Goal: Information Seeking & Learning: Learn about a topic

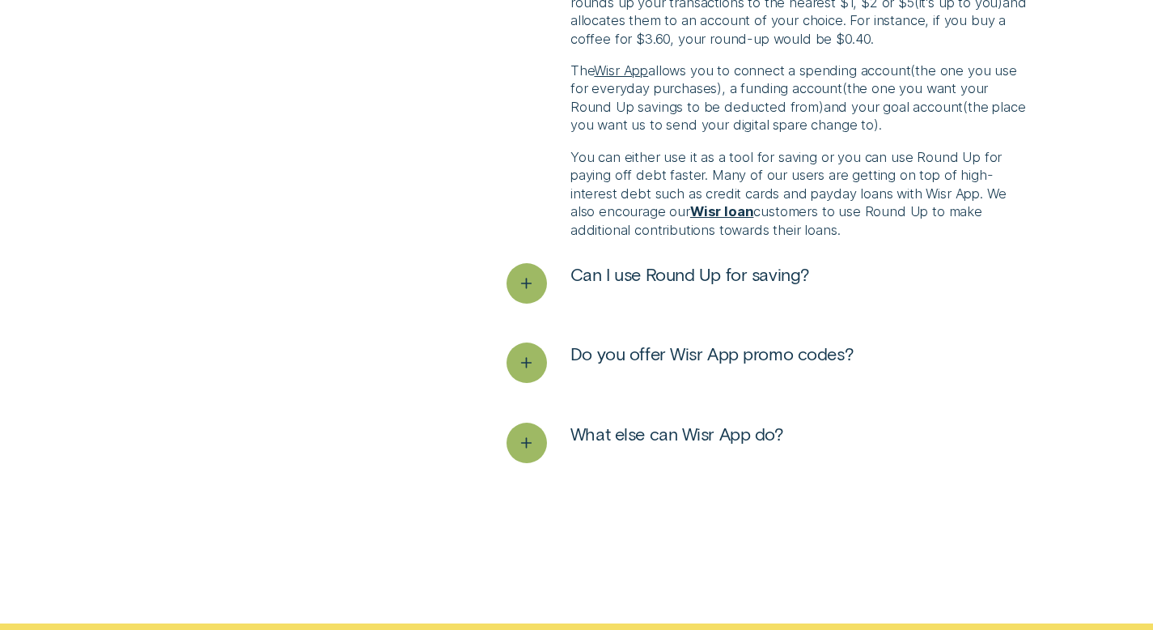
scroll to position [3295, 0]
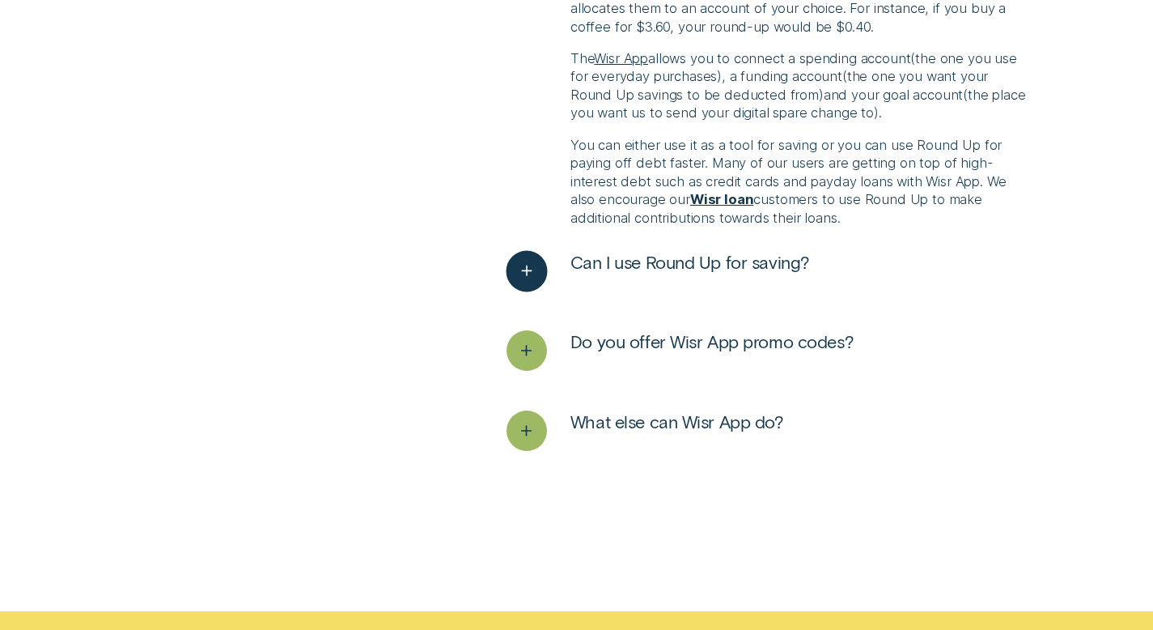
click at [525, 271] on line "See more" at bounding box center [527, 271] width 10 height 0
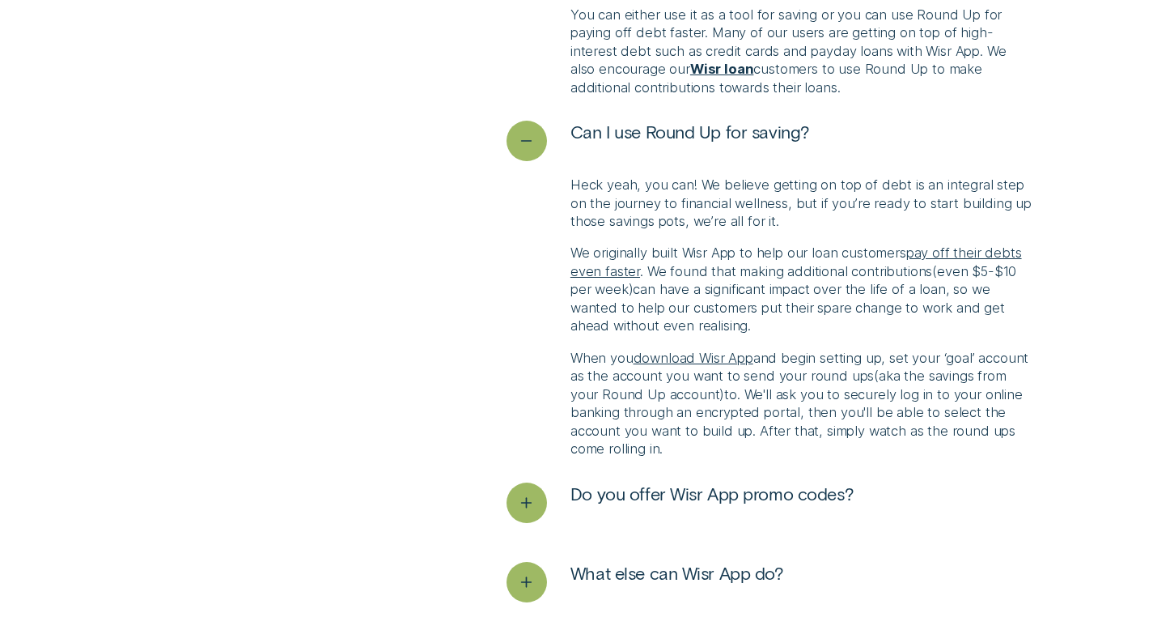
scroll to position [3479, 0]
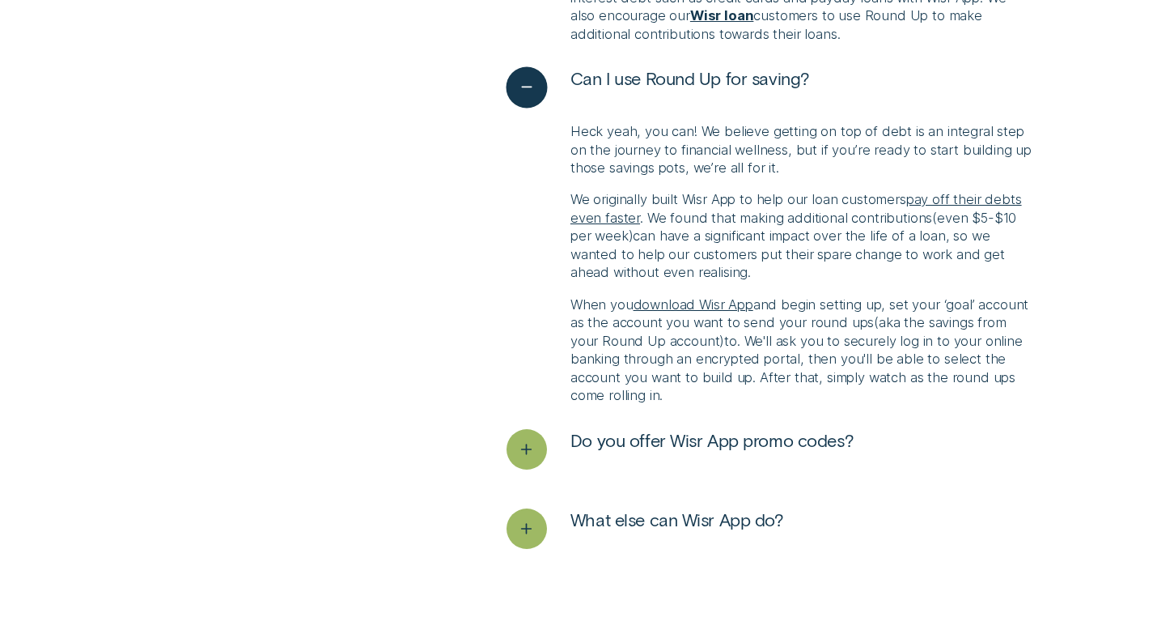
click at [526, 83] on icon "See less" at bounding box center [526, 87] width 20 height 25
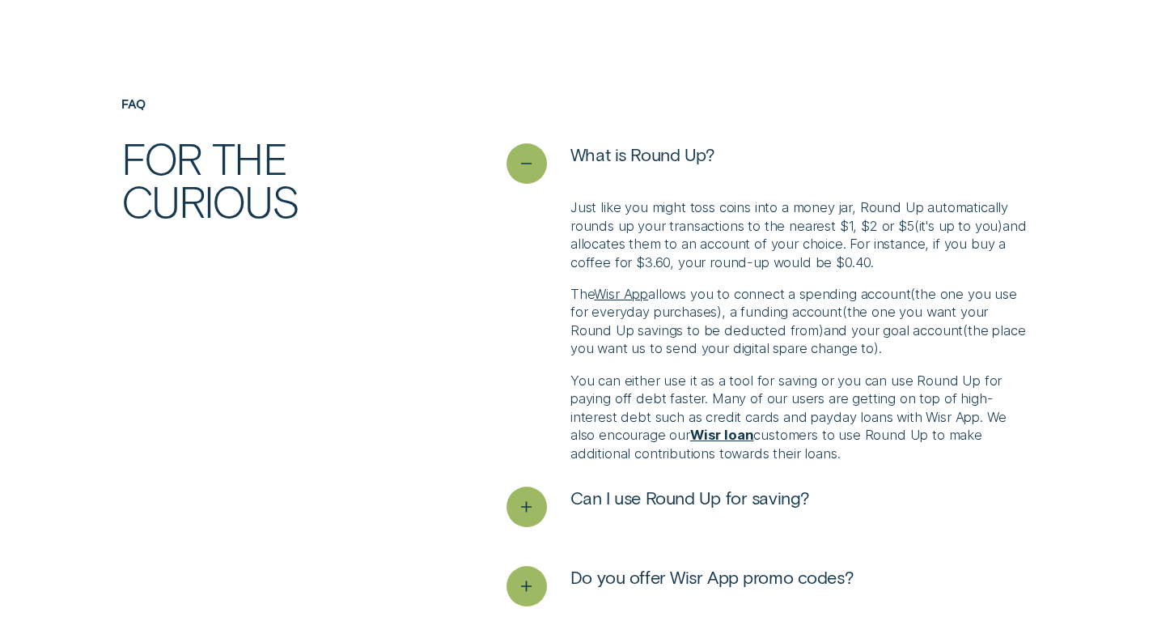
scroll to position [3083, 0]
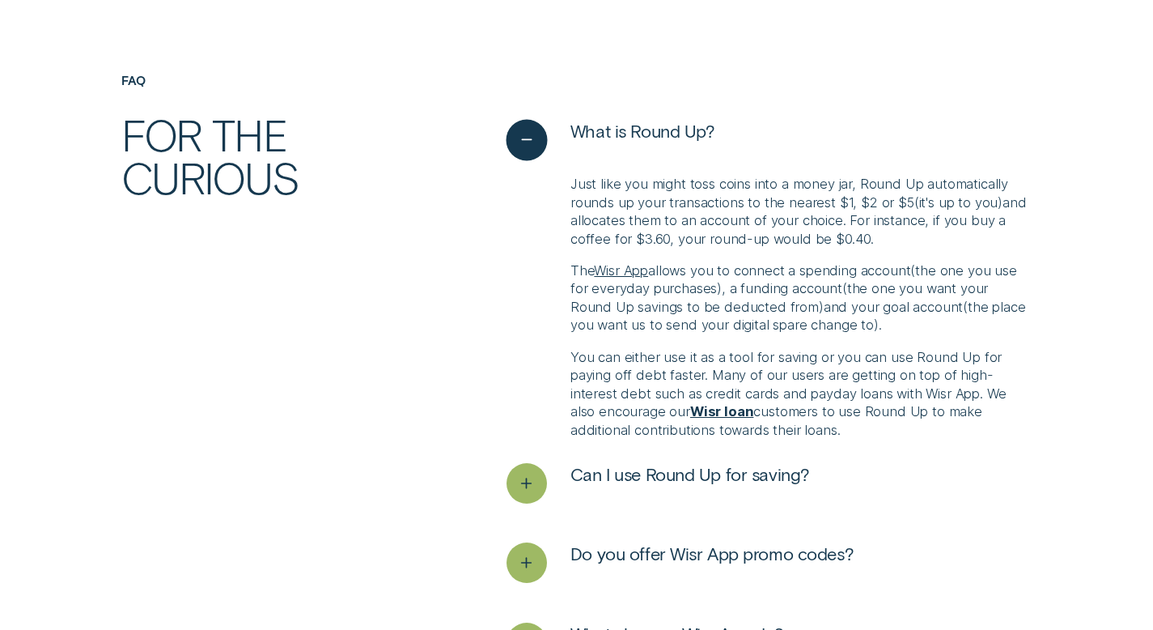
click at [526, 132] on icon "See less" at bounding box center [526, 140] width 20 height 25
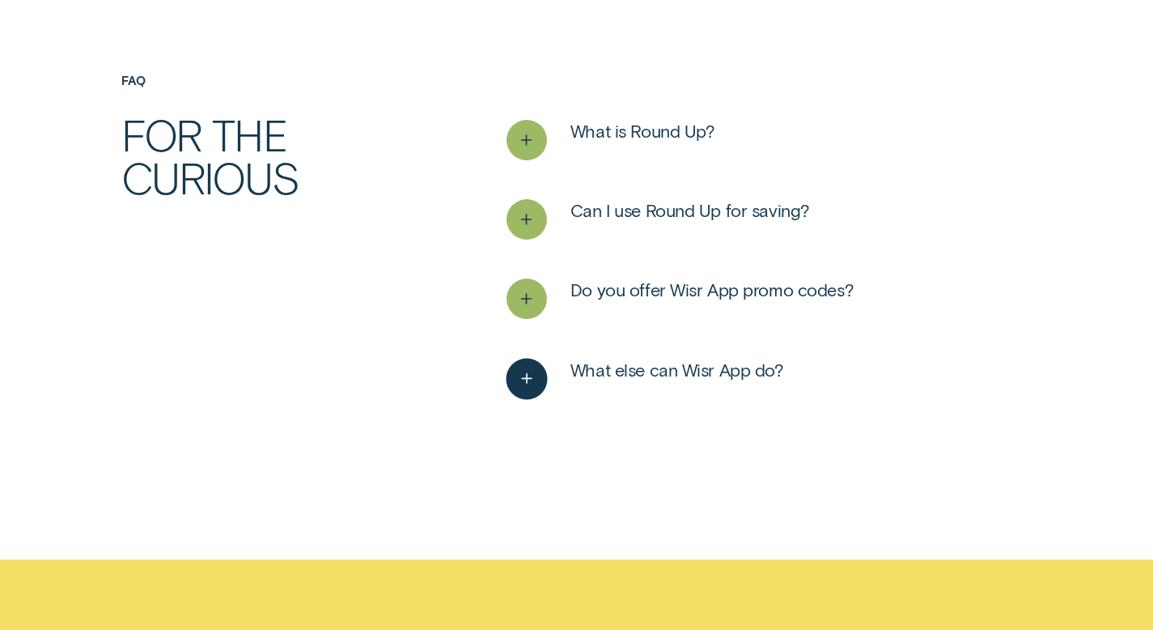
click at [525, 377] on icon "See more" at bounding box center [526, 378] width 20 height 25
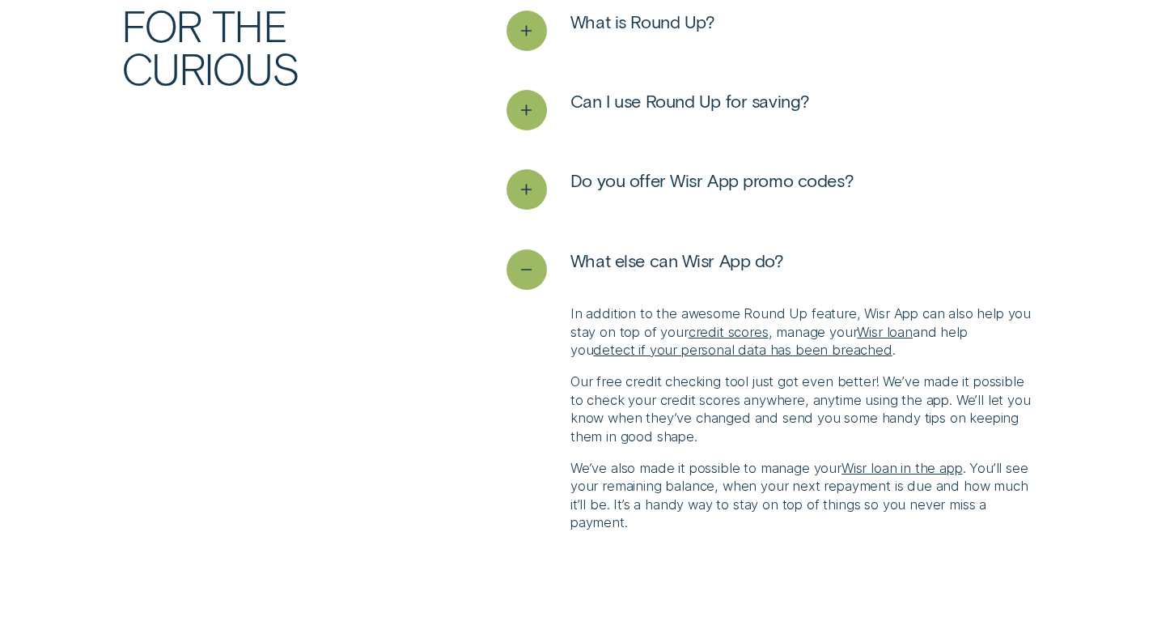
scroll to position [3316, 0]
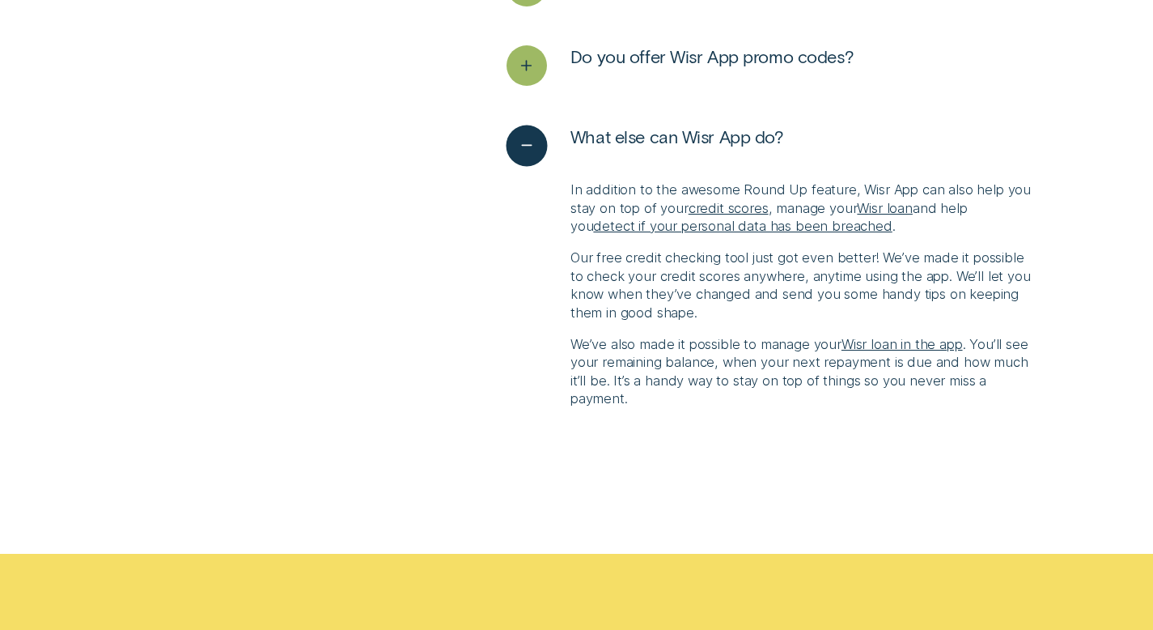
click at [528, 145] on icon "See less" at bounding box center [526, 145] width 20 height 25
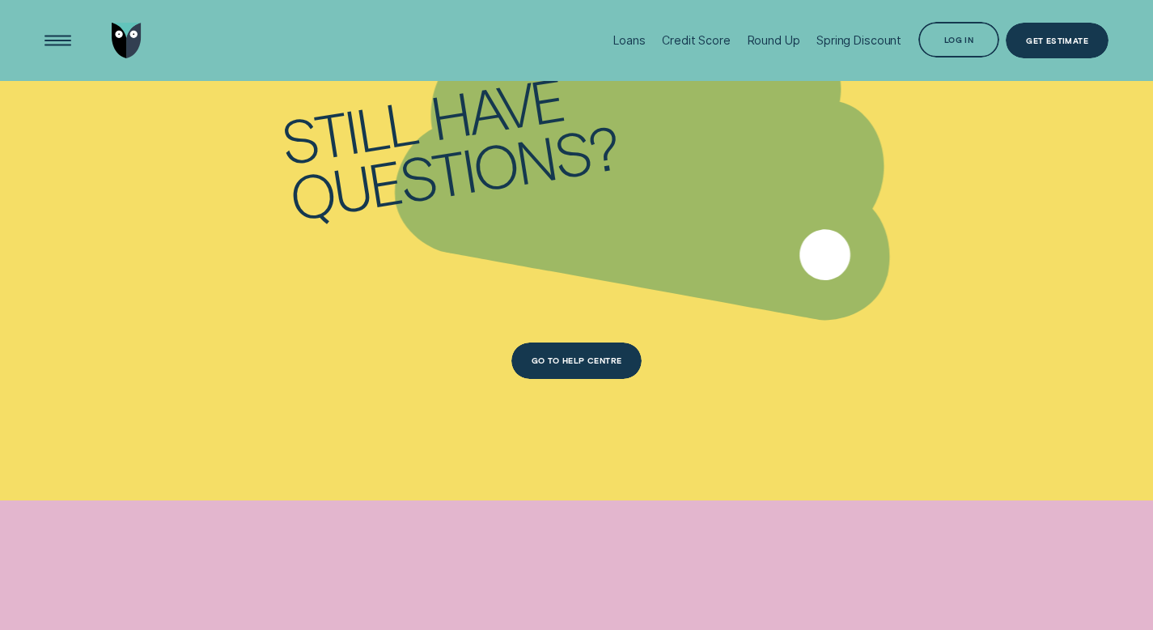
scroll to position [3818, 0]
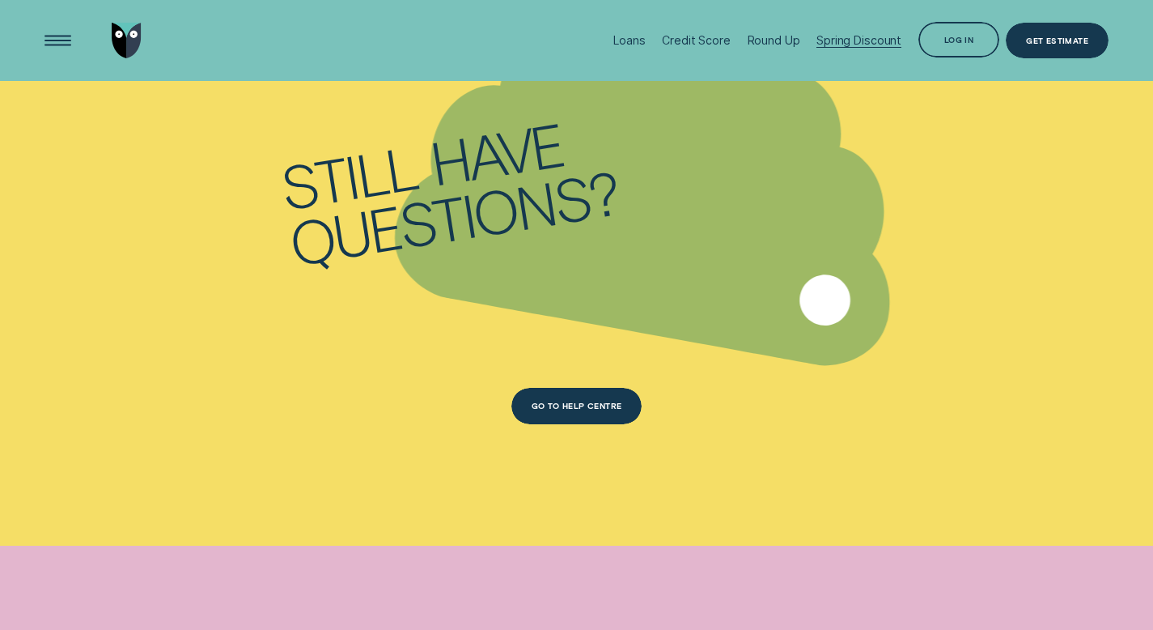
click at [865, 39] on div "Spring Discount" at bounding box center [859, 40] width 85 height 14
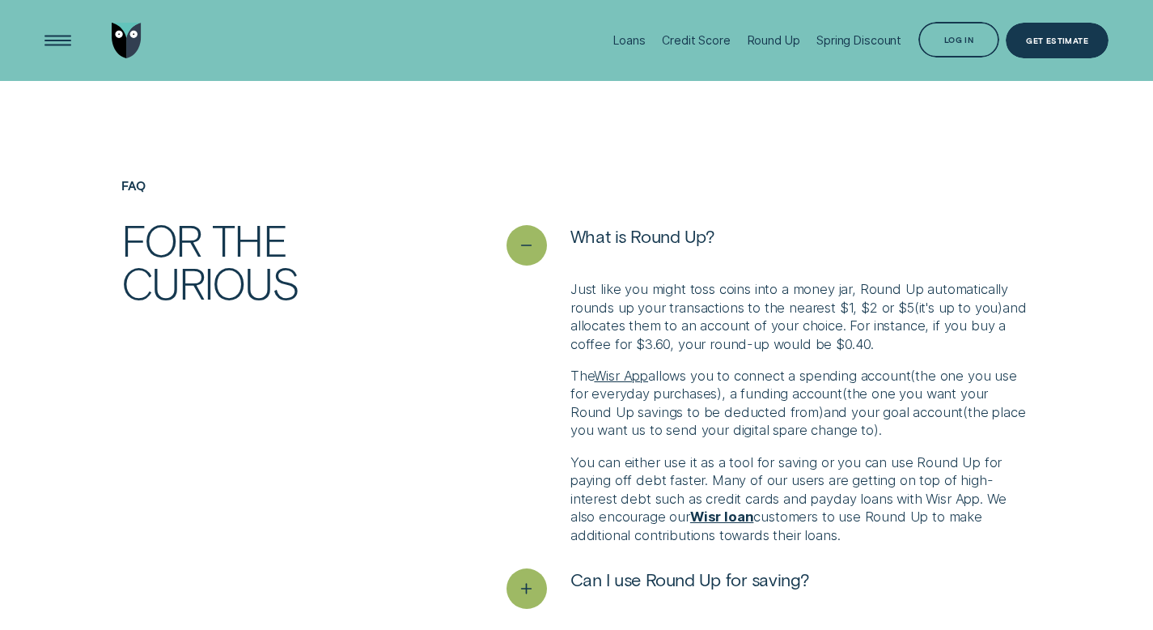
scroll to position [2821, 0]
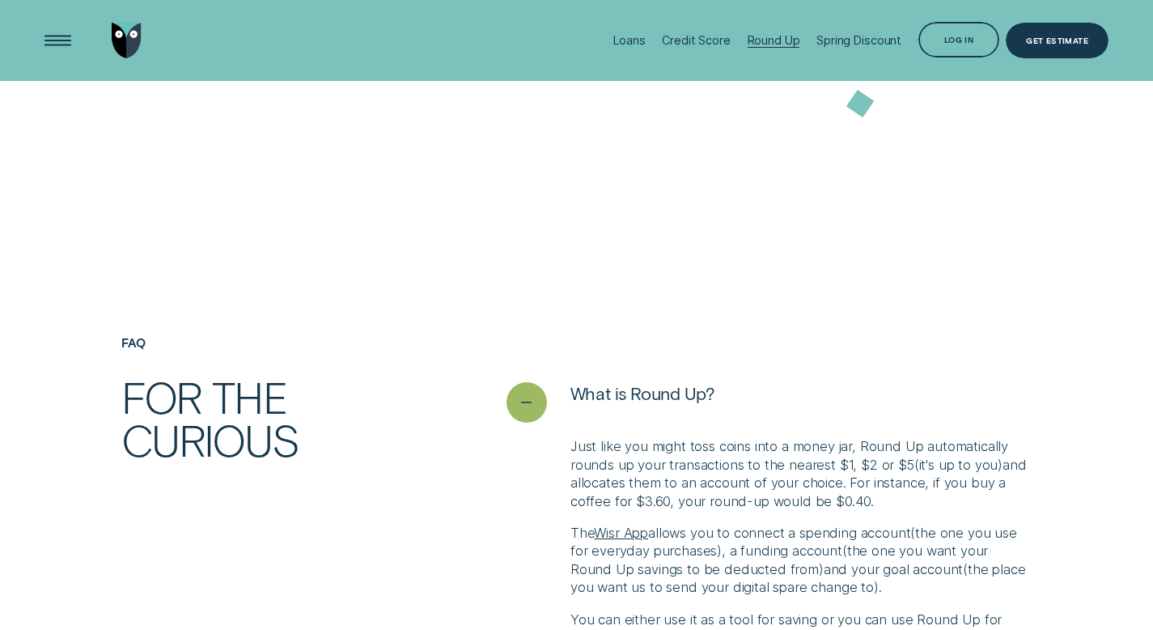
click at [778, 42] on div "Round Up" at bounding box center [774, 40] width 53 height 14
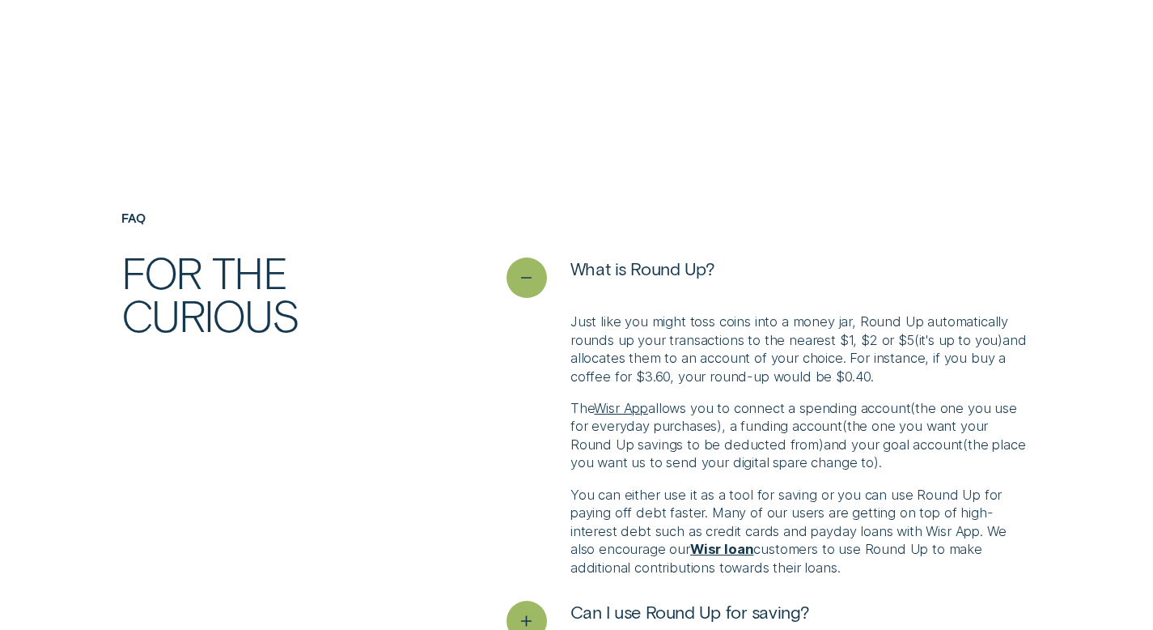
scroll to position [3036, 0]
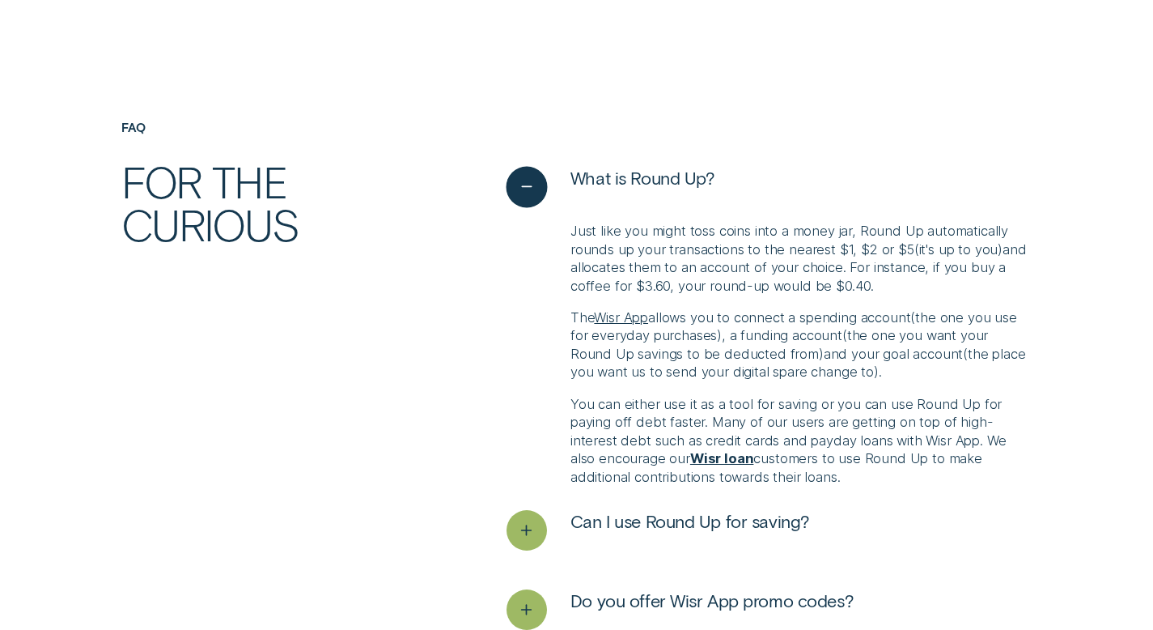
click at [525, 186] on icon "See less" at bounding box center [526, 187] width 20 height 25
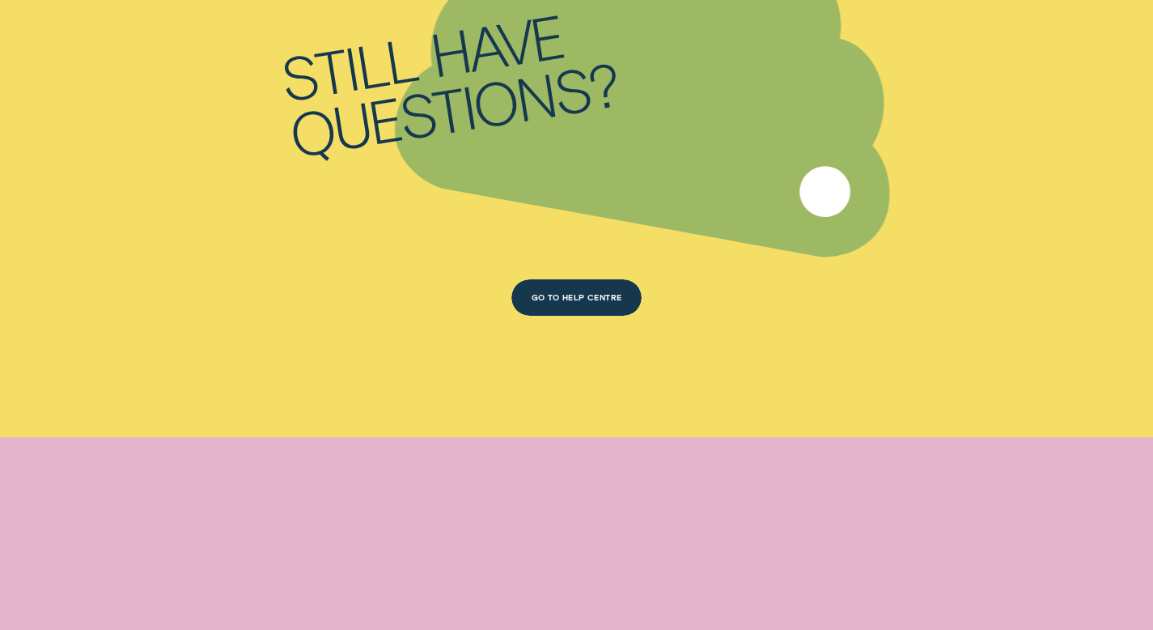
scroll to position [3945, 0]
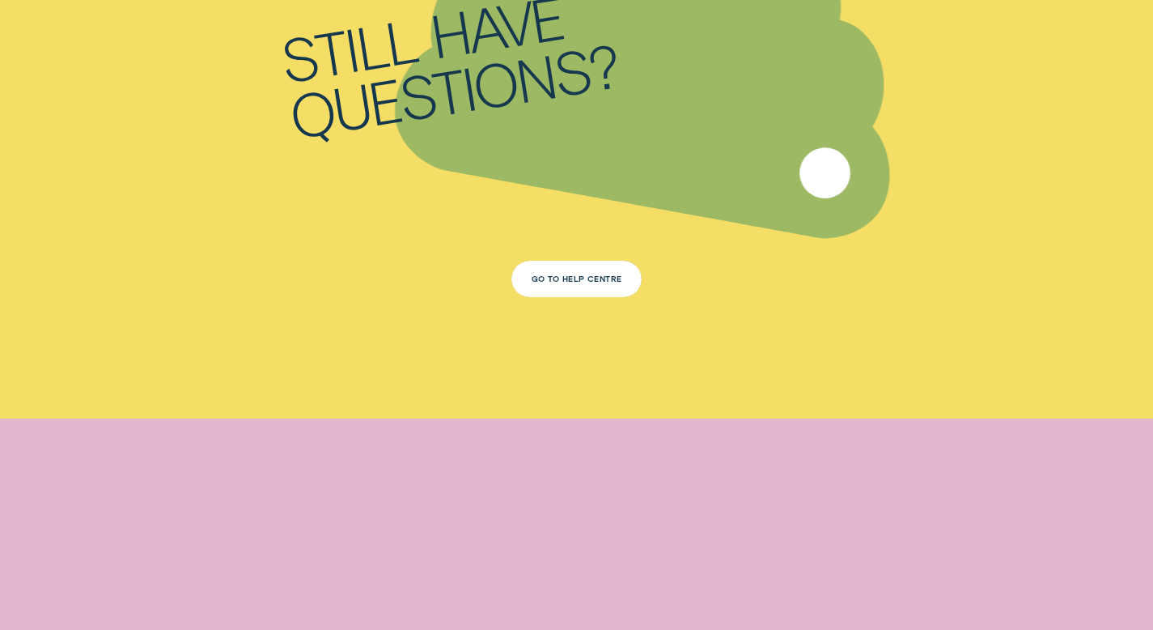
click at [572, 278] on div "Go To Help Centre" at bounding box center [577, 278] width 91 height 7
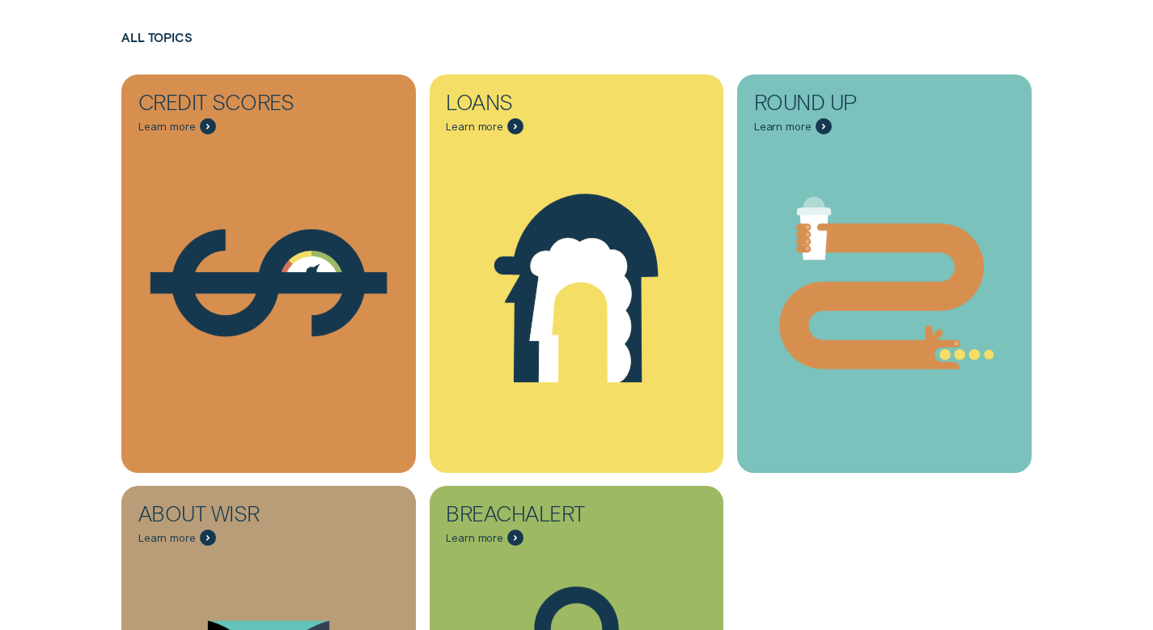
scroll to position [429, 0]
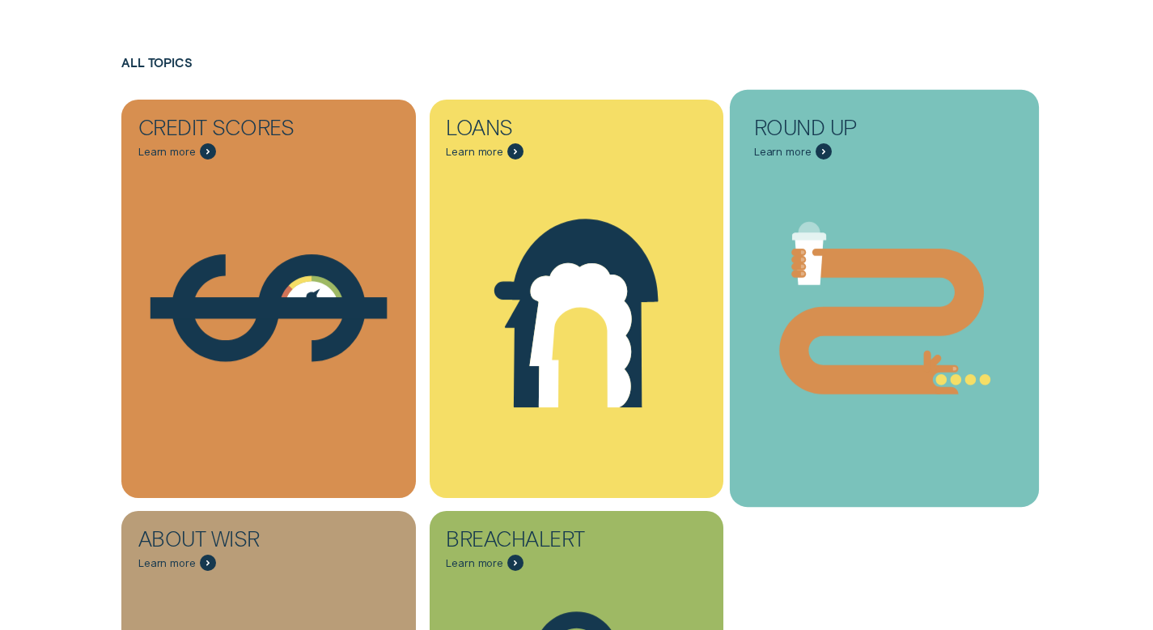
click at [853, 365] on icon "Round Up - Learn more" at bounding box center [882, 322] width 205 height 146
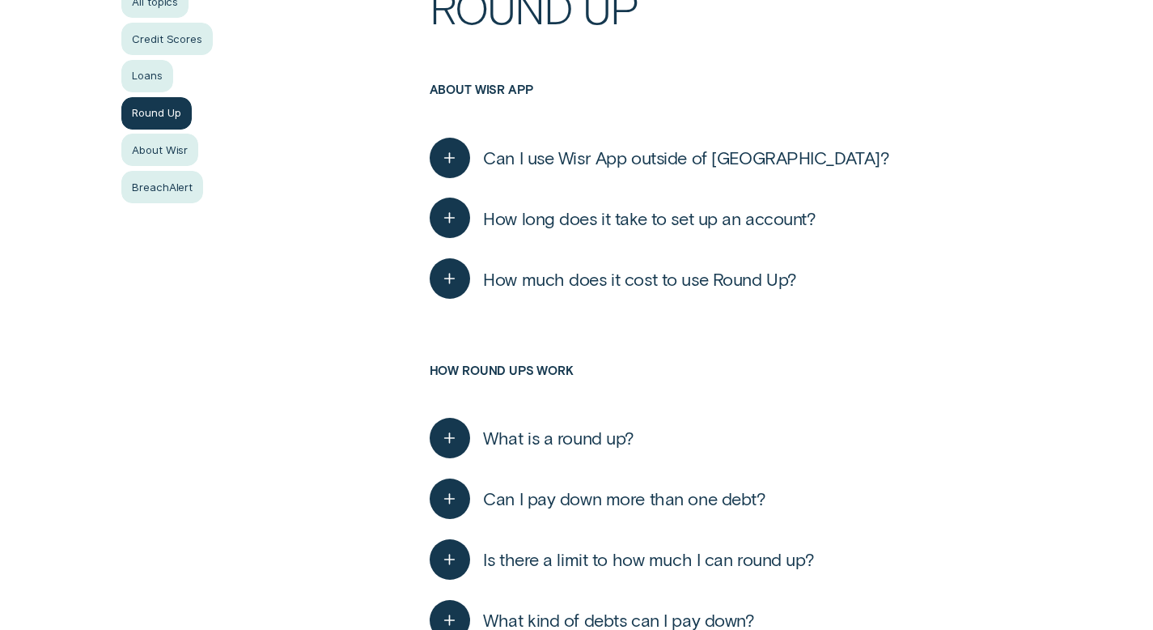
scroll to position [412, 0]
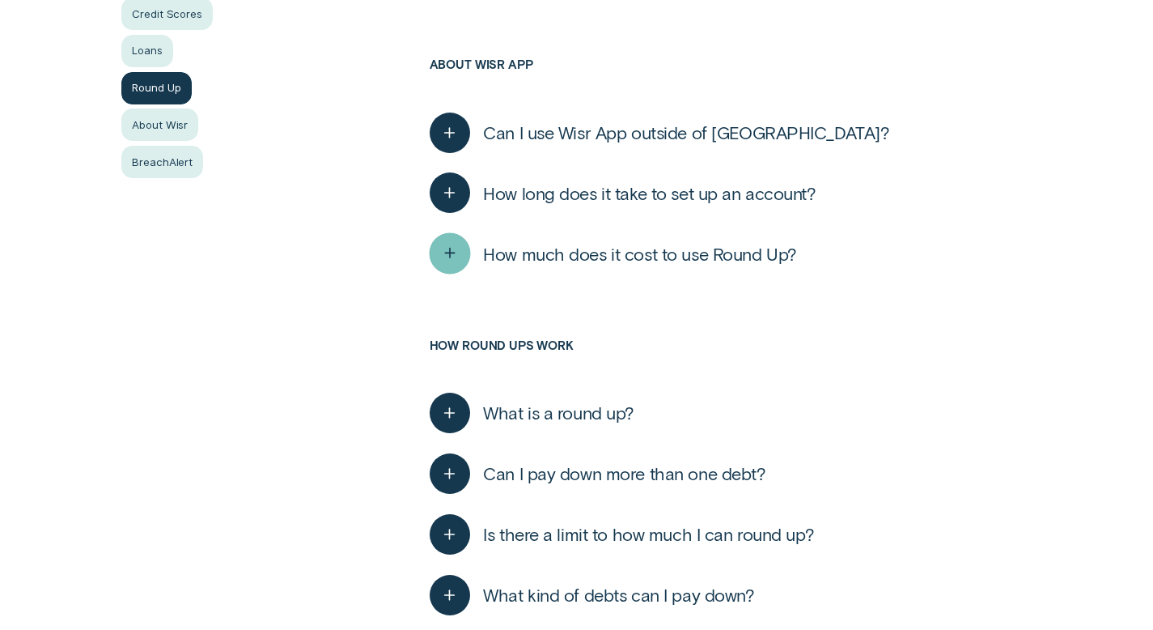
click at [450, 249] on line "button" at bounding box center [450, 254] width 0 height 10
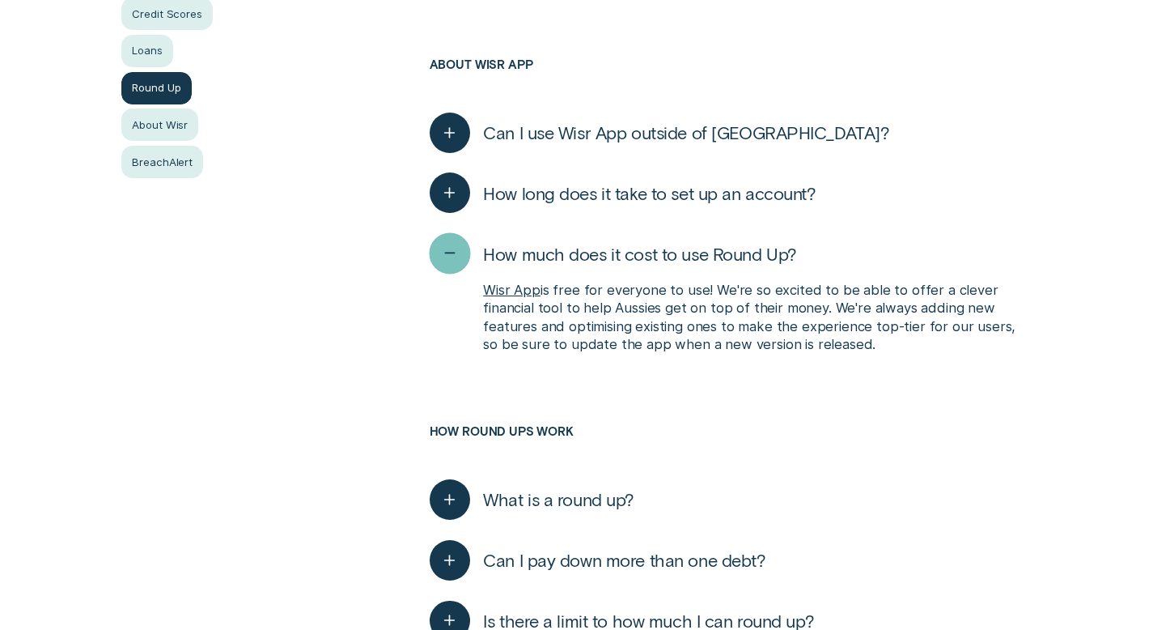
click at [450, 257] on icon "button" at bounding box center [450, 253] width 20 height 25
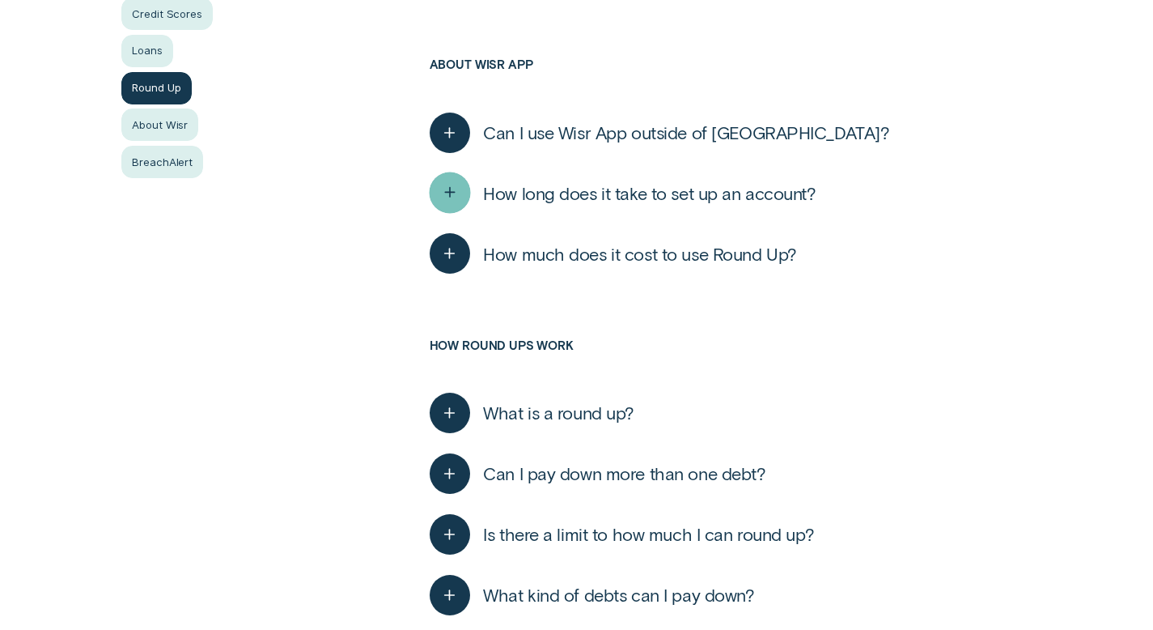
click at [452, 194] on icon "button" at bounding box center [450, 193] width 20 height 25
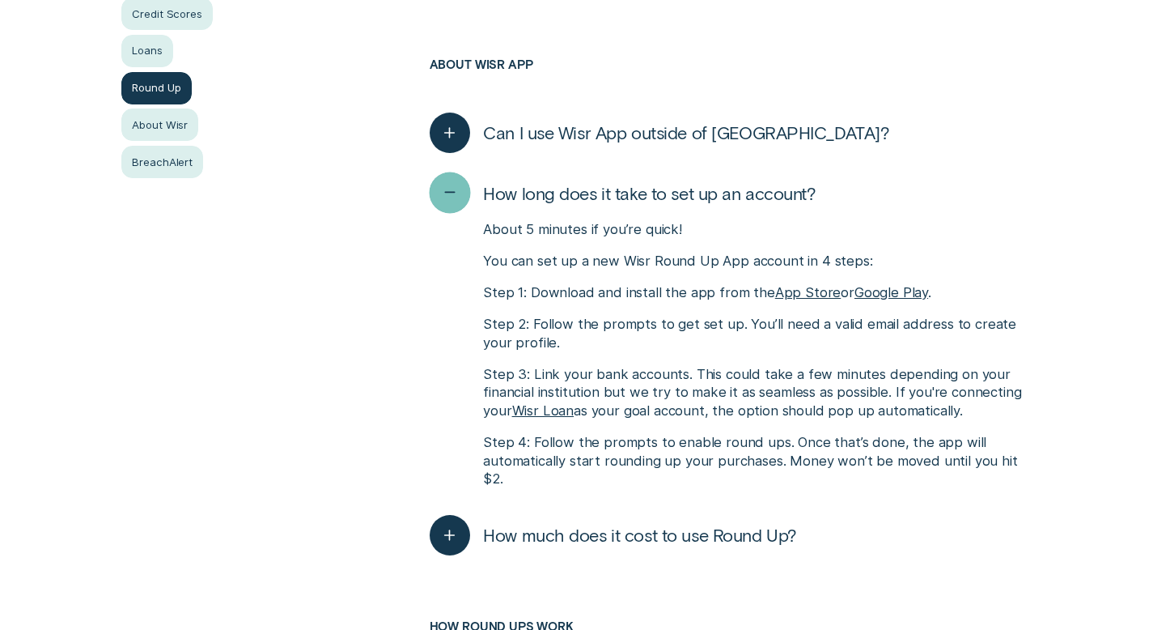
click at [452, 194] on icon "button" at bounding box center [450, 193] width 20 height 25
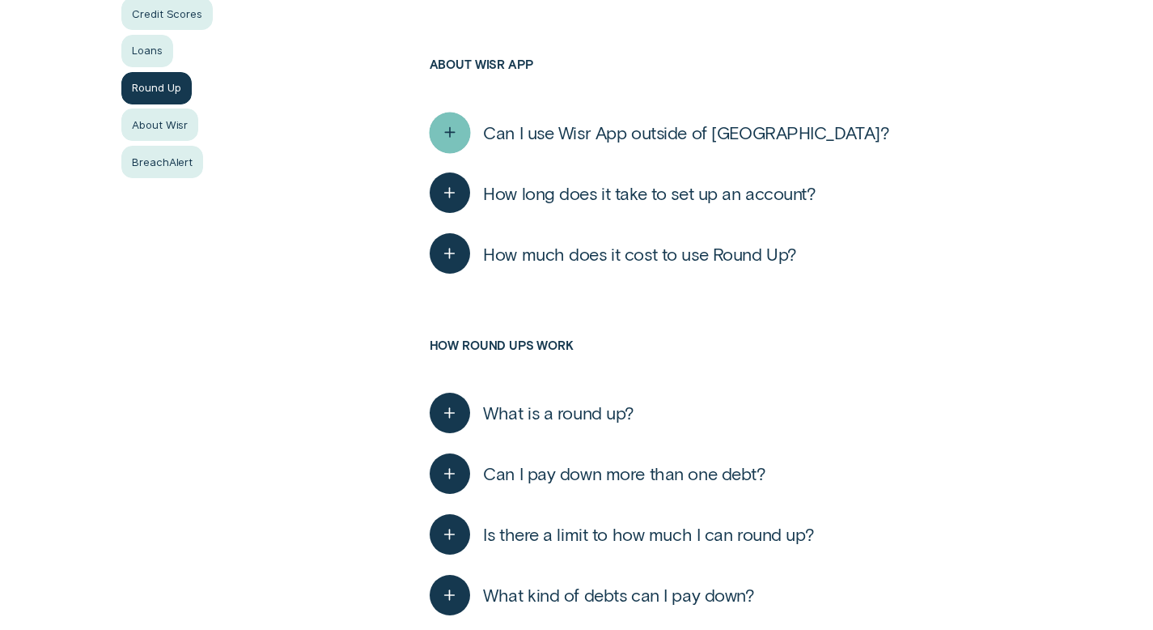
click at [456, 130] on icon "button" at bounding box center [450, 132] width 20 height 25
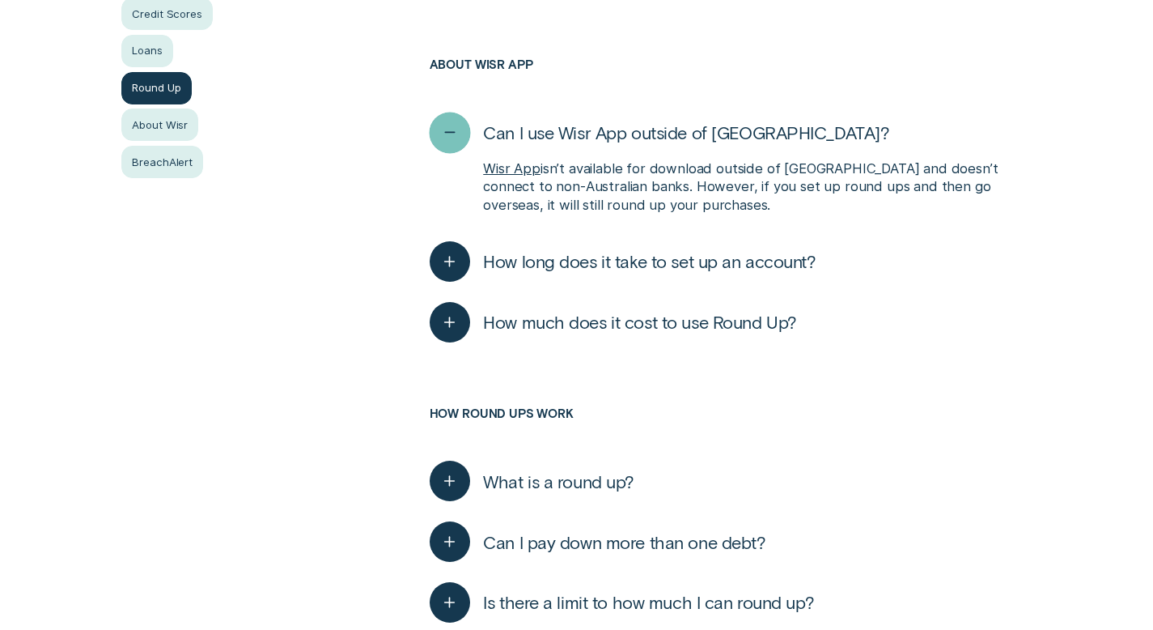
click at [453, 130] on icon "button" at bounding box center [450, 132] width 20 height 25
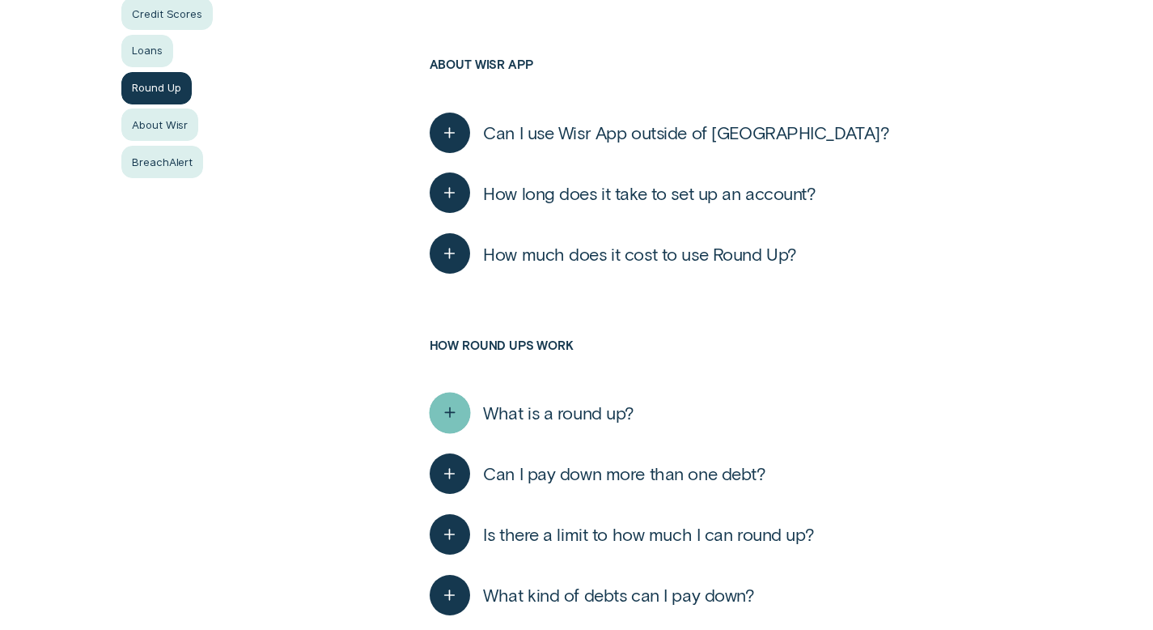
click at [450, 412] on line "button" at bounding box center [450, 413] width 0 height 10
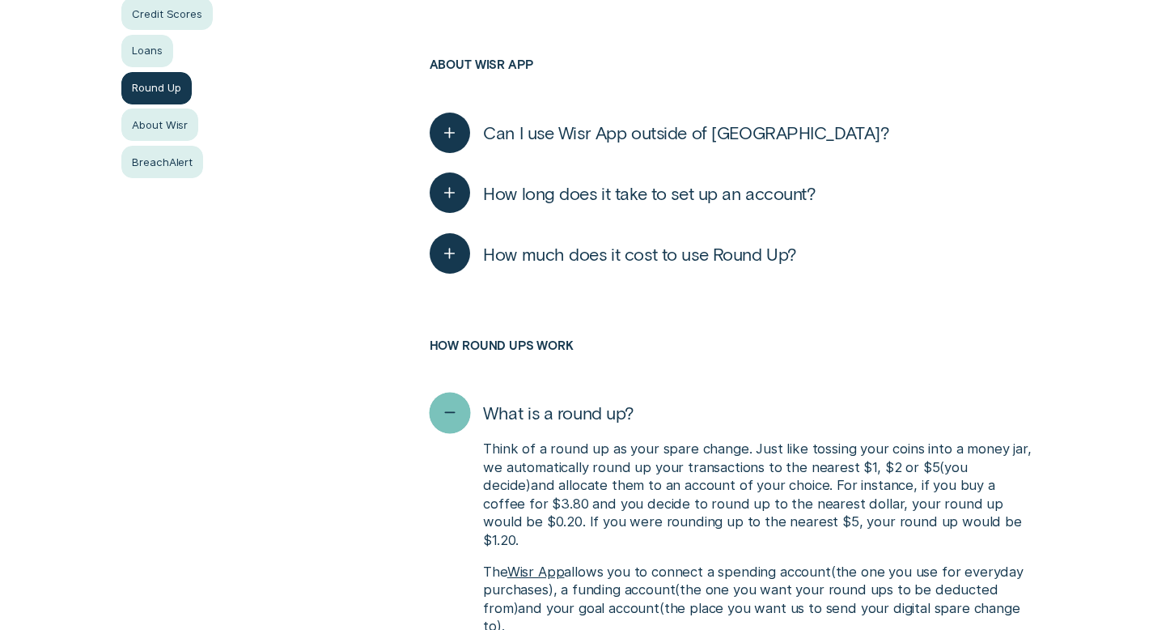
click at [449, 412] on icon "button" at bounding box center [450, 413] width 20 height 25
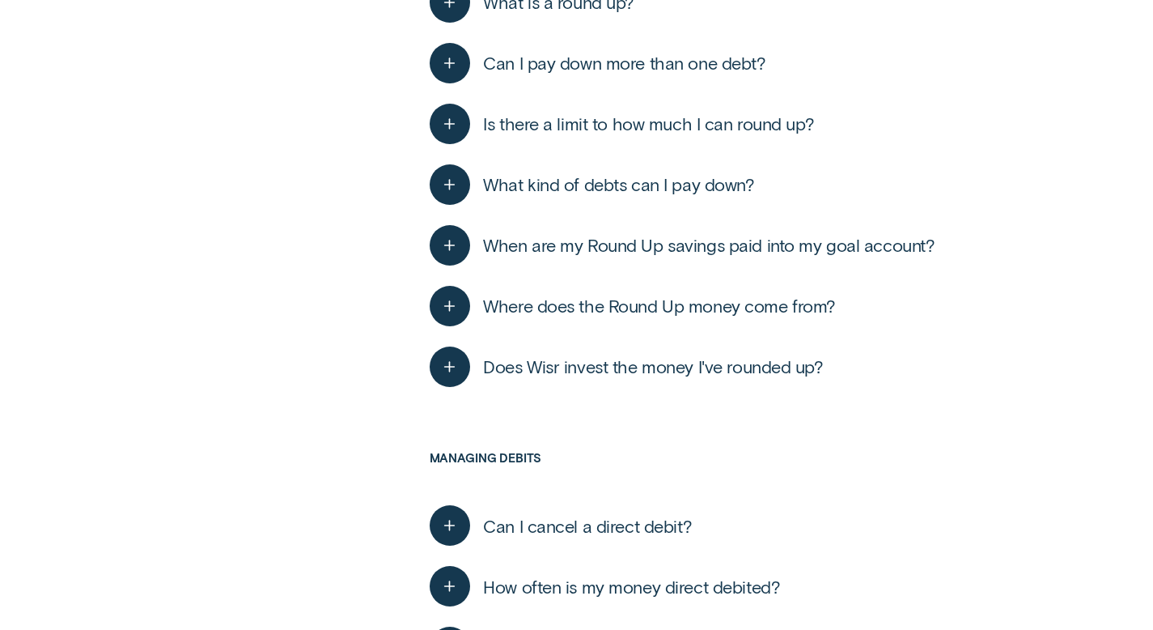
scroll to position [848, 0]
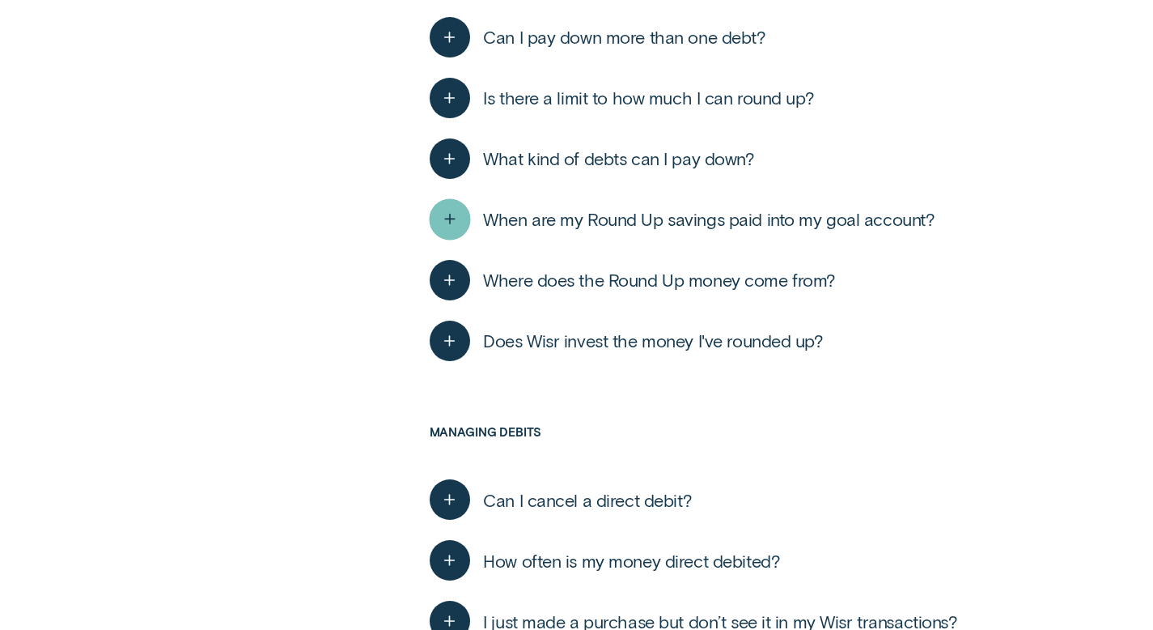
click at [446, 217] on icon "button" at bounding box center [450, 218] width 20 height 25
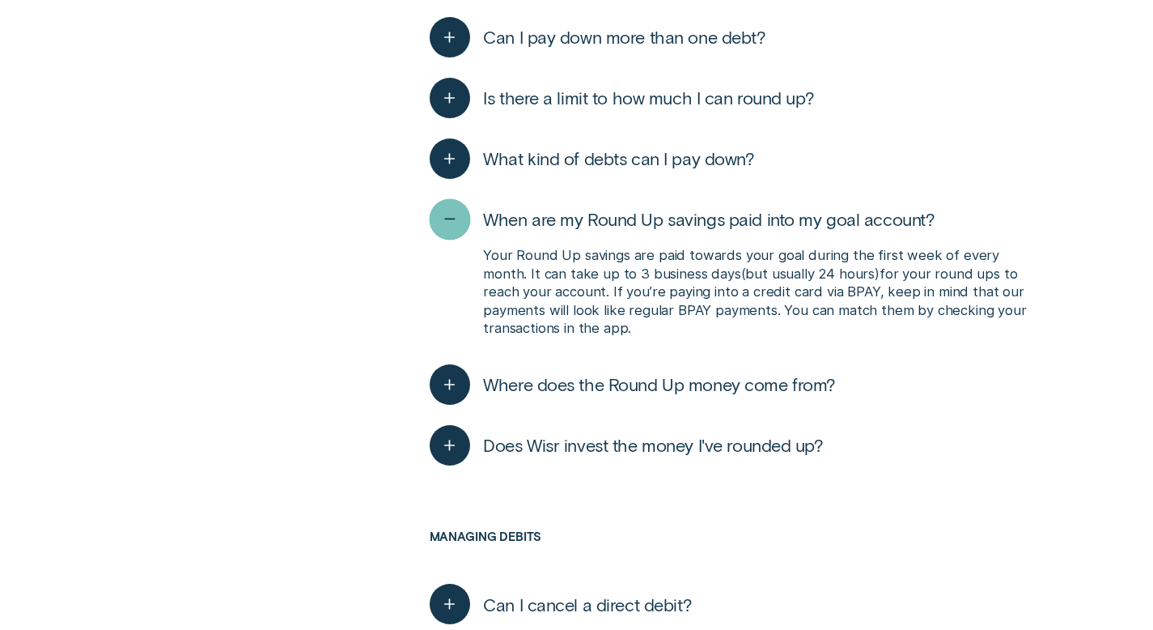
click at [448, 219] on icon "button" at bounding box center [450, 218] width 20 height 25
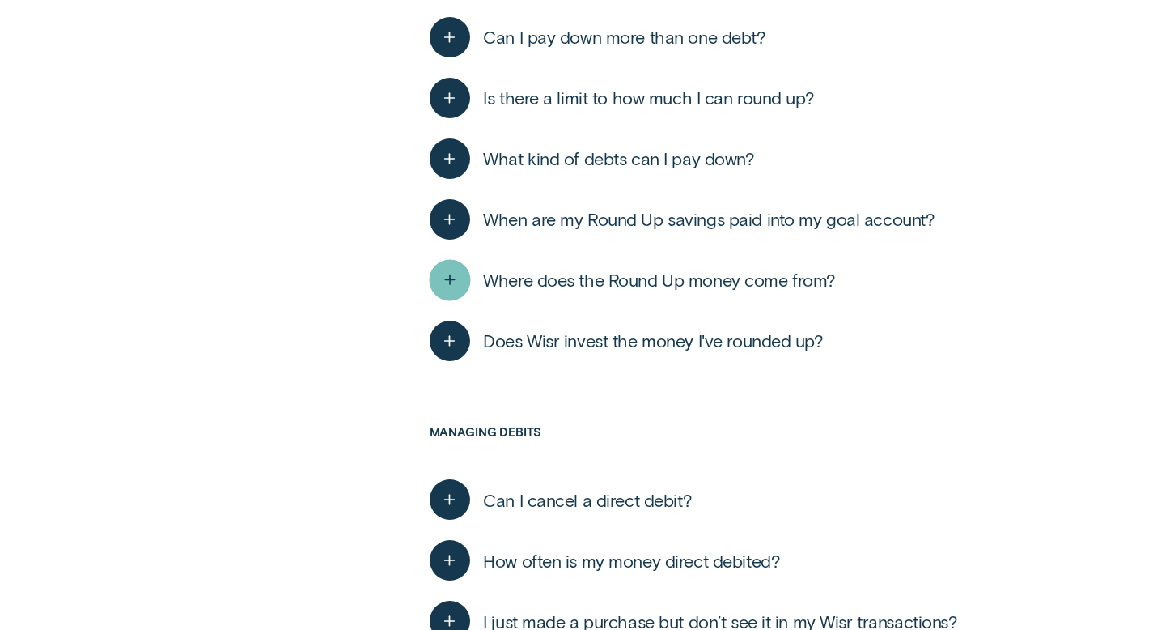
click at [450, 277] on line "button" at bounding box center [450, 280] width 0 height 10
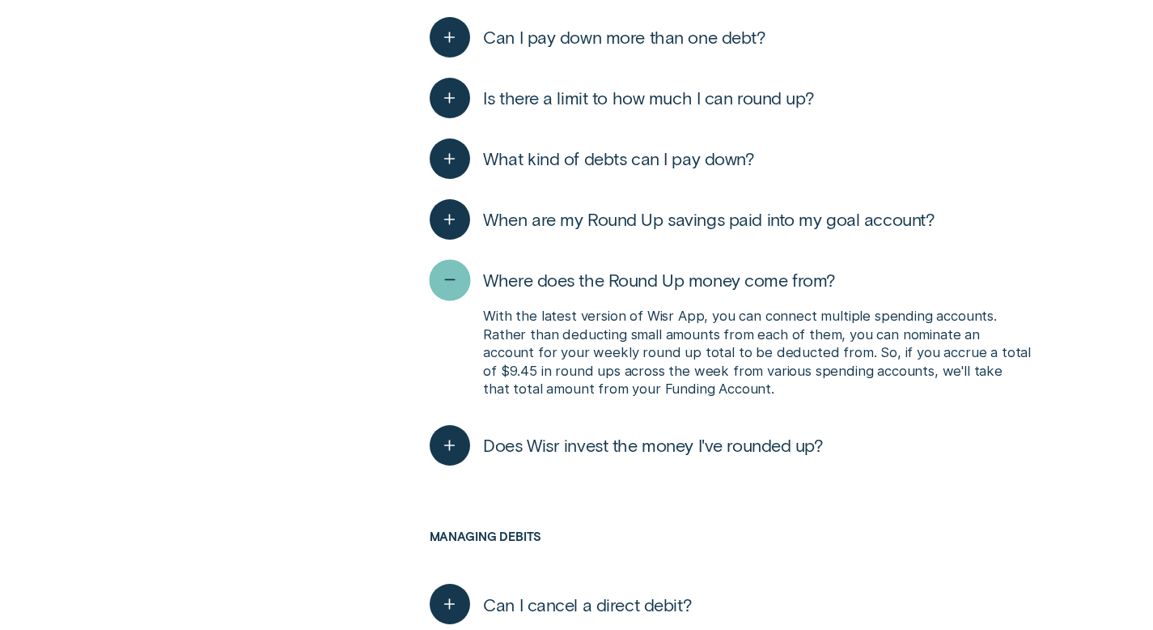
click at [449, 277] on icon "button" at bounding box center [450, 279] width 20 height 25
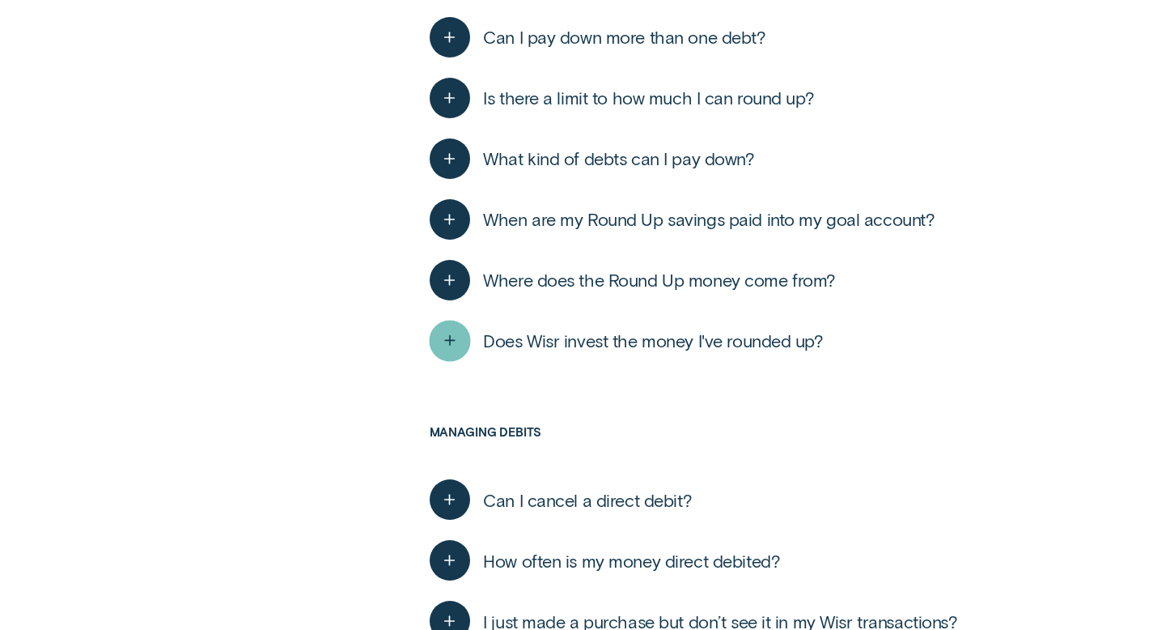
click at [450, 341] on line "button" at bounding box center [450, 341] width 0 height 10
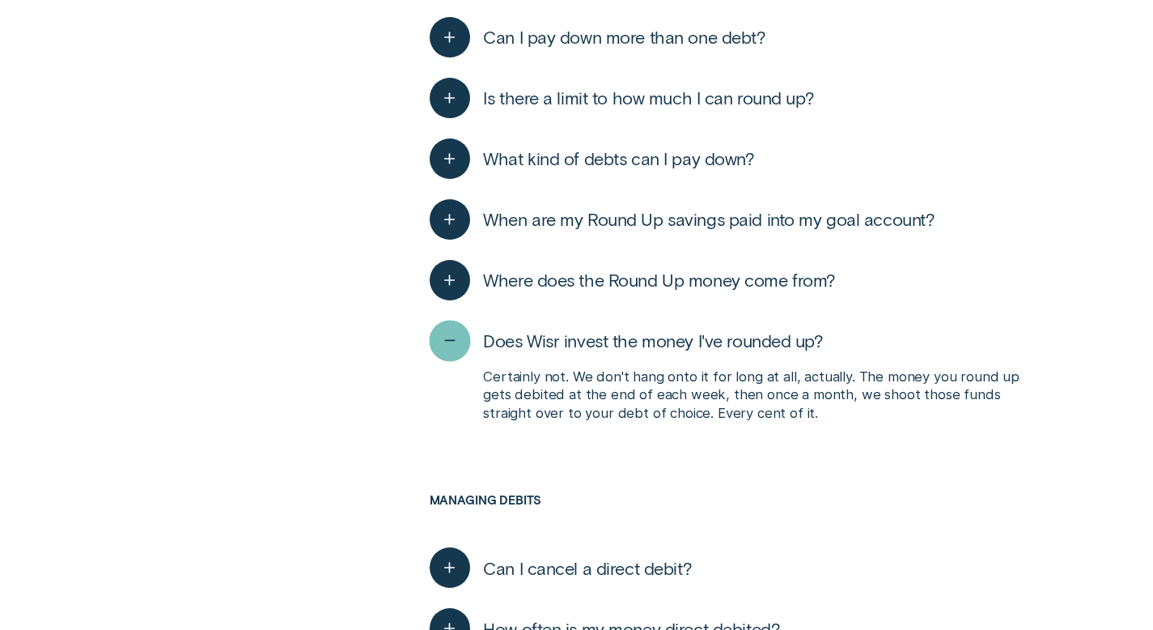
click at [449, 341] on line "button" at bounding box center [450, 341] width 10 height 0
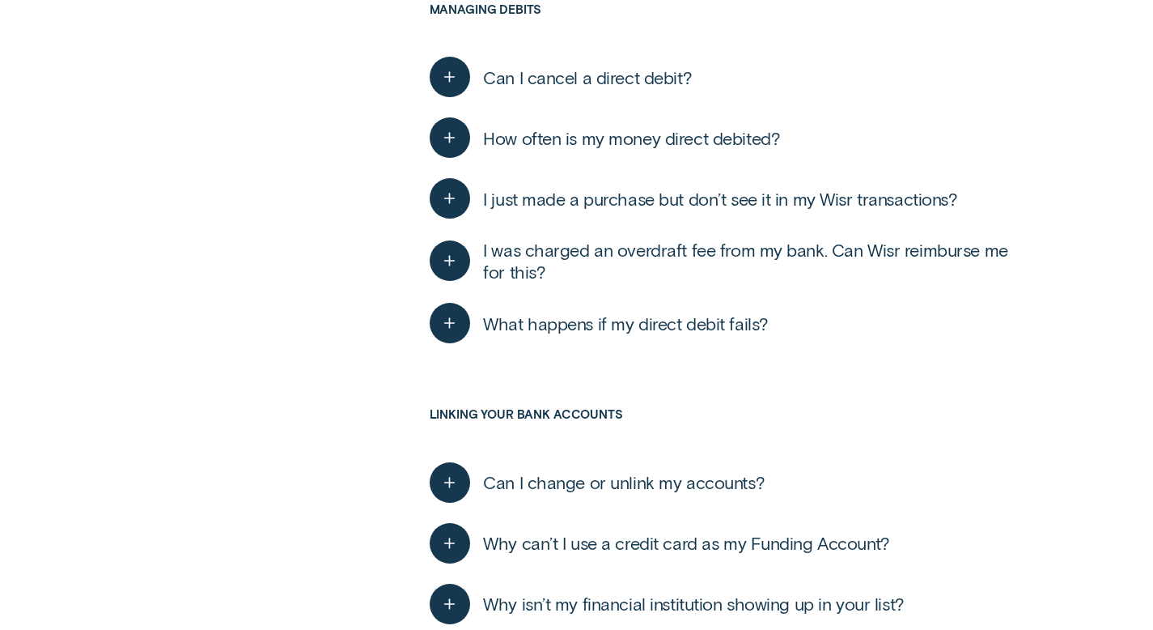
scroll to position [1284, 0]
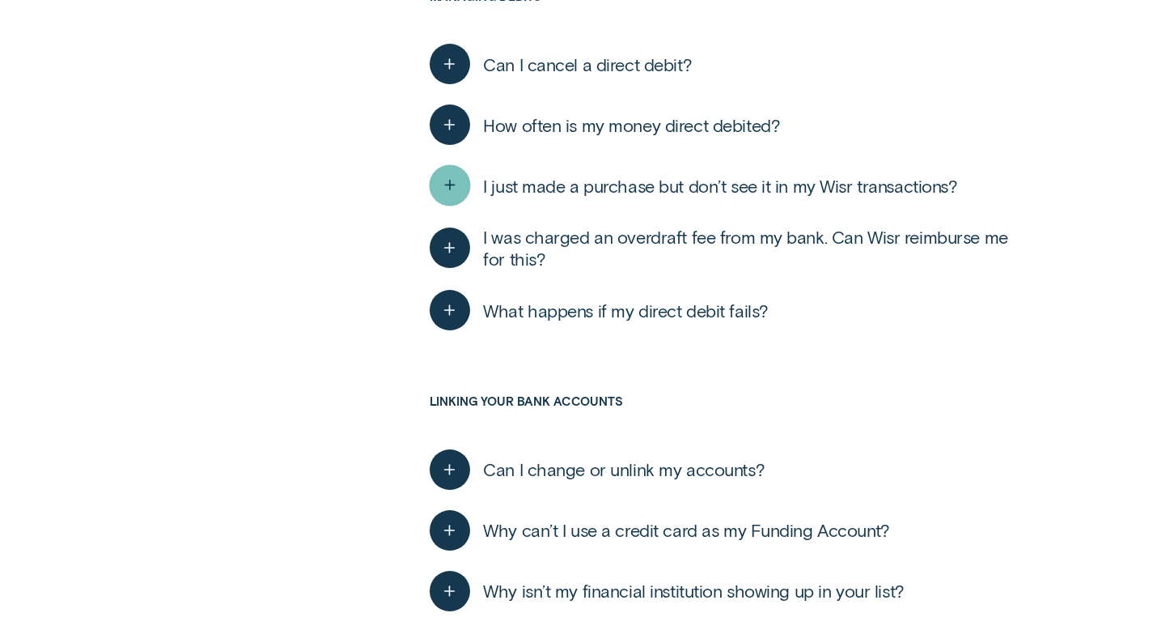
click at [450, 184] on line "button" at bounding box center [450, 186] width 0 height 10
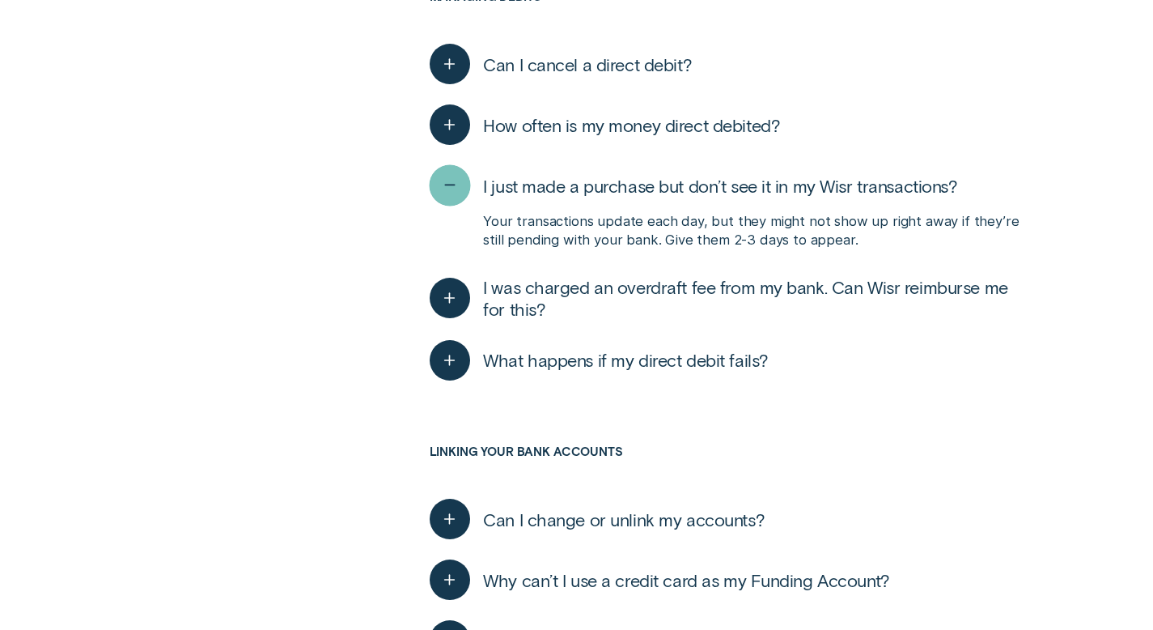
click at [448, 184] on icon "button" at bounding box center [450, 185] width 20 height 25
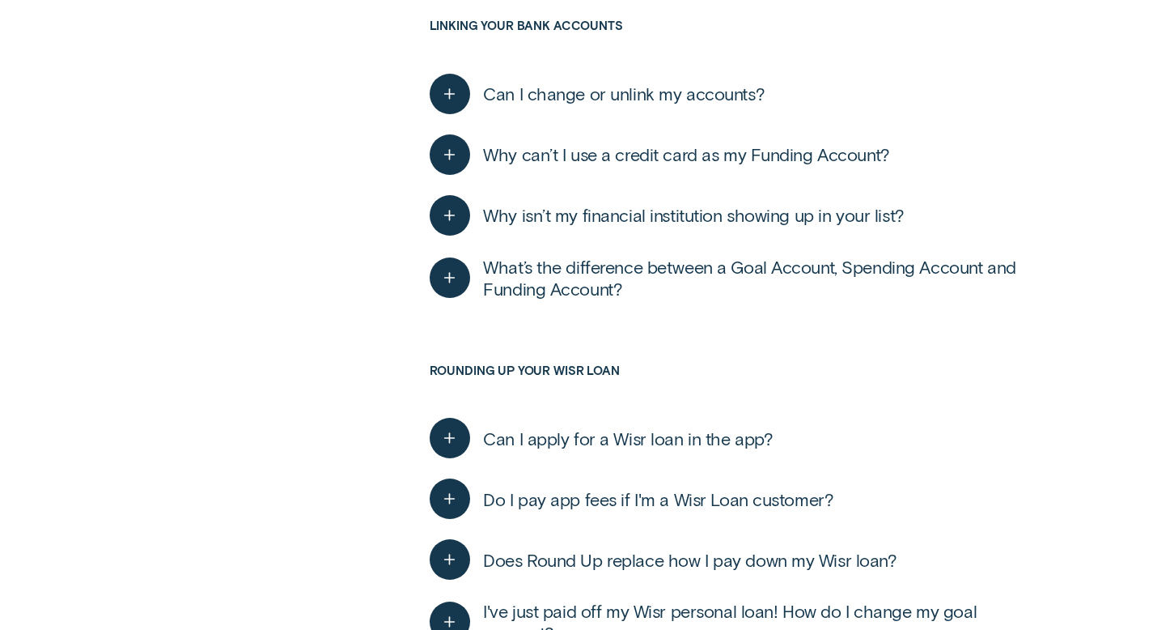
scroll to position [1679, 0]
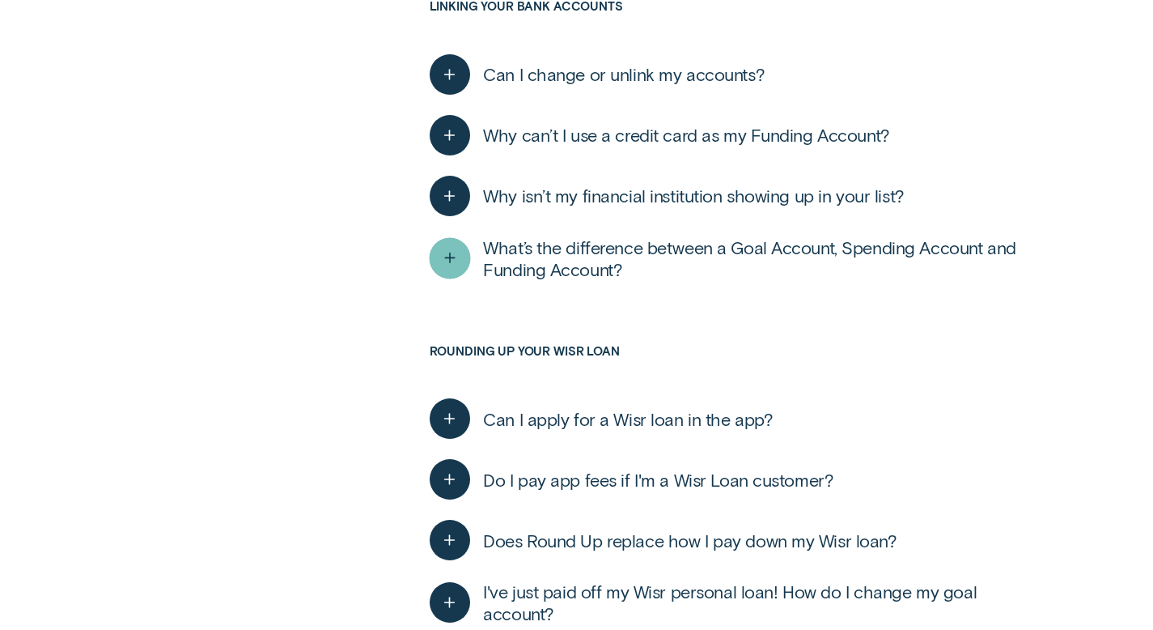
click at [448, 264] on icon "button" at bounding box center [450, 257] width 20 height 25
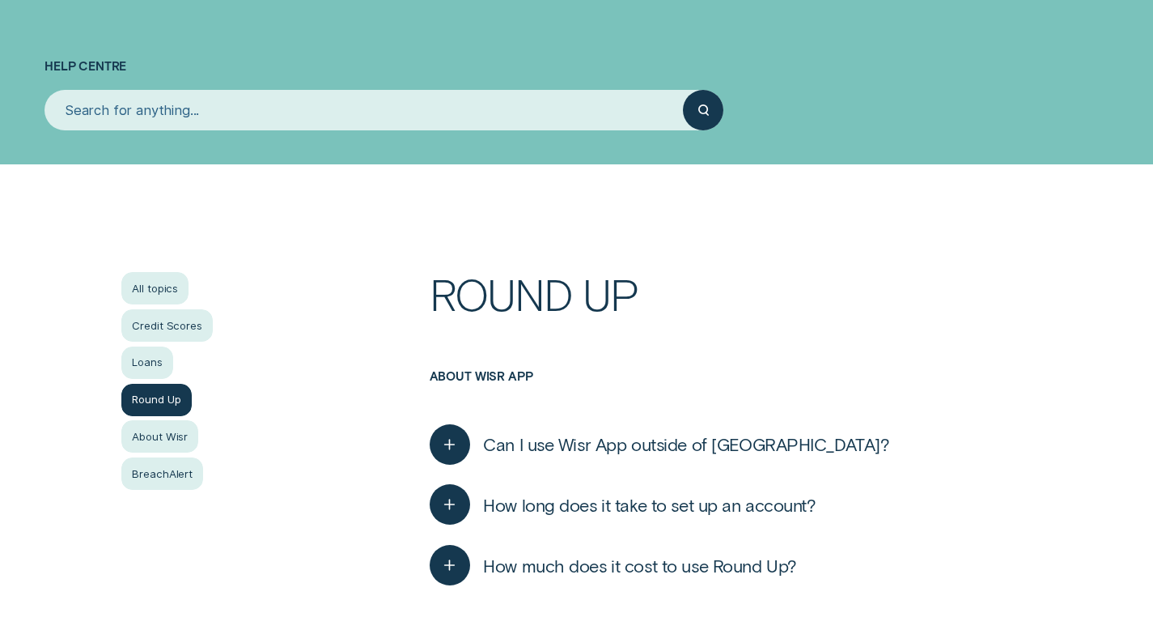
scroll to position [0, 0]
